Goal: Find specific page/section: Find specific page/section

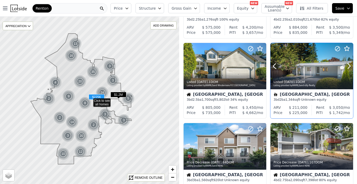
scroll to position [311, 0]
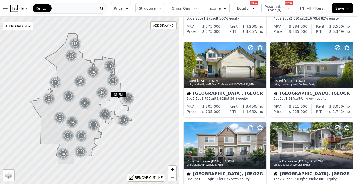
click at [86, 118] on icon at bounding box center [81, 99] width 101 height 131
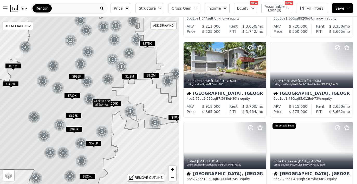
scroll to position [150, 0]
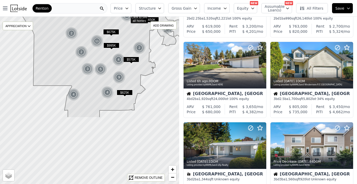
drag, startPoint x: 96, startPoint y: 152, endPoint x: 121, endPoint y: 93, distance: 64.1
click at [133, 68] on icon at bounding box center [117, 17] width 197 height 202
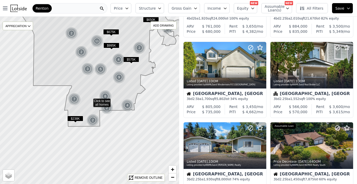
click at [119, 106] on icon at bounding box center [106, 62] width 184 height 127
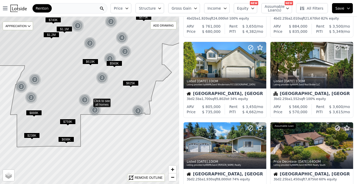
click at [107, 110] on icon at bounding box center [87, 72] width 211 height 147
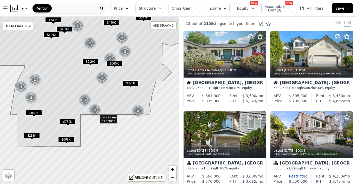
click at [96, 117] on icon at bounding box center [89, 100] width 217 height 202
click at [96, 117] on div at bounding box center [89, 100] width 215 height 201
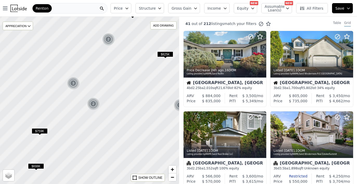
click at [96, 117] on div at bounding box center [89, 100] width 215 height 201
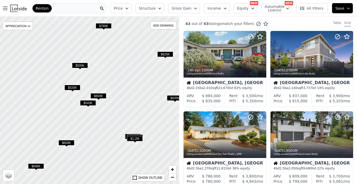
click at [96, 117] on div at bounding box center [89, 100] width 215 height 201
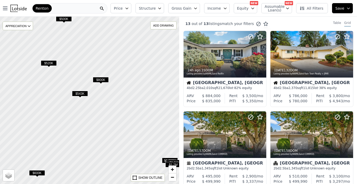
click at [104, 98] on div at bounding box center [89, 100] width 215 height 201
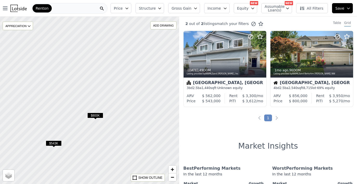
drag, startPoint x: 145, startPoint y: 82, endPoint x: 140, endPoint y: 136, distance: 53.8
click at [141, 135] on div at bounding box center [88, 102] width 215 height 201
click at [273, 10] on span "Assumable Loan(s)" at bounding box center [273, 8] width 17 height 7
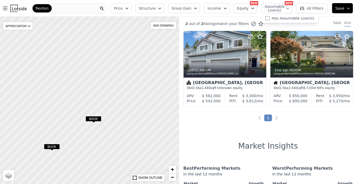
click at [277, 8] on span "Assumable Loan(s)" at bounding box center [273, 8] width 17 height 7
click at [256, 11] on button "Equity" at bounding box center [245, 8] width 23 height 10
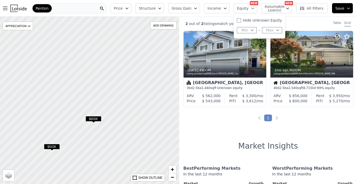
click at [309, 124] on div "2 out of 2 listings match your filters Table Grid [DATE] , 49 DOM Listing provi…" at bounding box center [268, 109] width 178 height 184
